Goal: Information Seeking & Learning: Learn about a topic

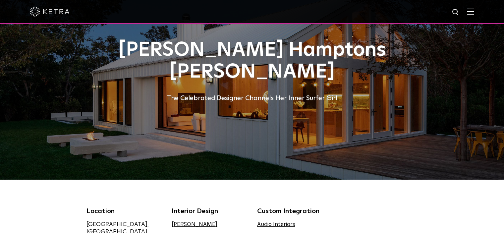
scroll to position [66, 0]
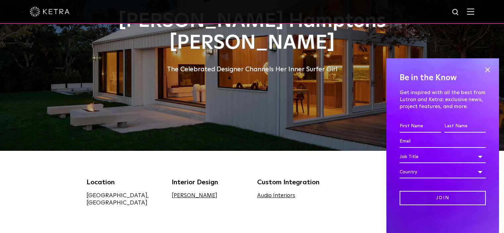
click at [44, 12] on img at bounding box center [50, 12] width 40 height 10
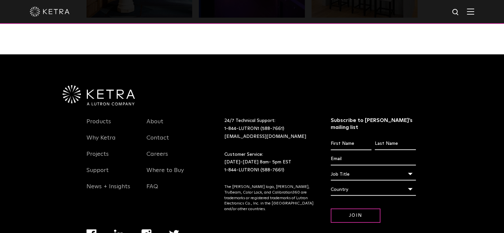
scroll to position [1393, 0]
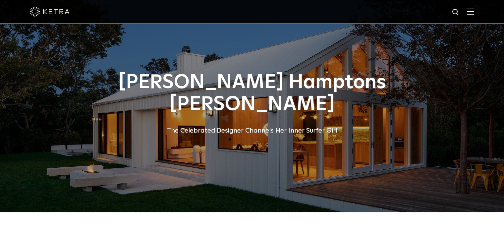
scroll to position [99, 0]
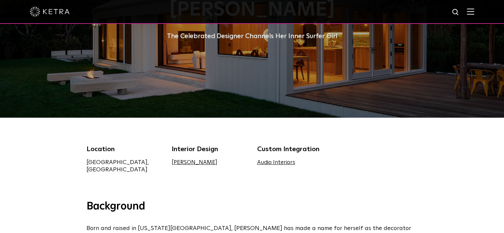
click at [187, 161] on link "Sasha Bikoff" at bounding box center [195, 163] width 46 height 6
